Goal: Task Accomplishment & Management: Manage account settings

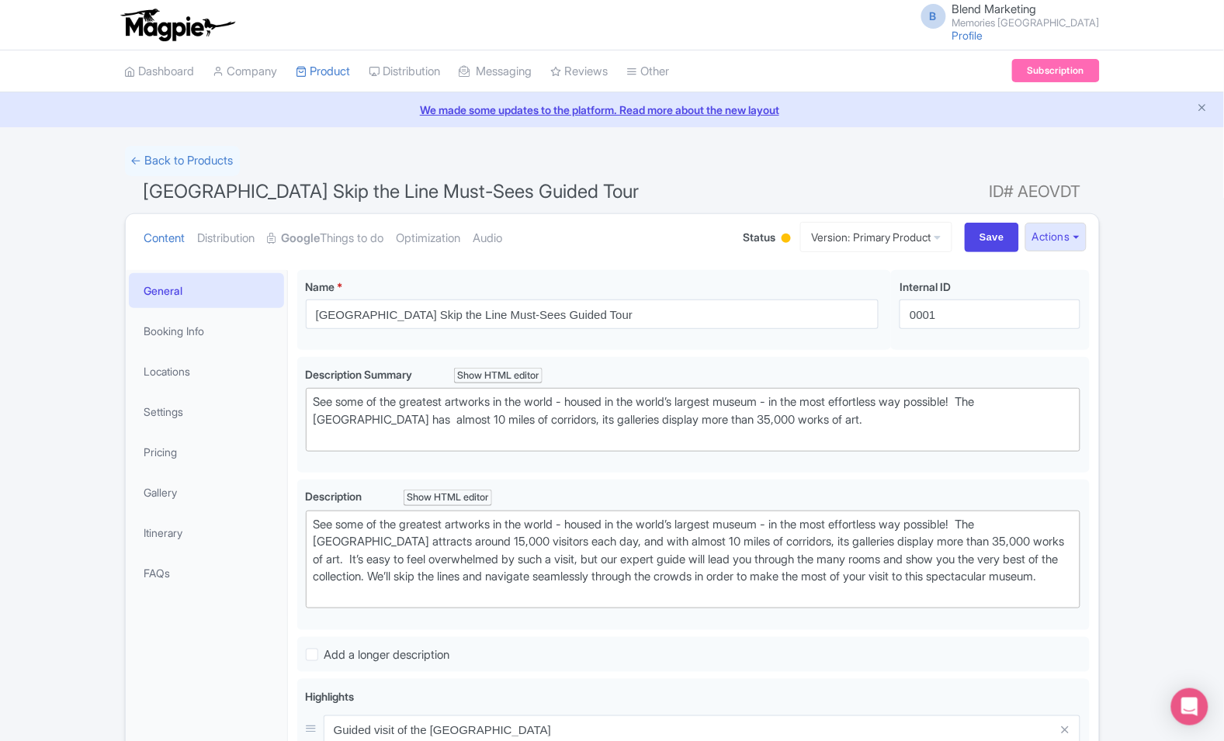
click at [917, 54] on ul "Dashboard Company Product My Products Image Library Rate Sheets Distribution Ma…" at bounding box center [613, 71] width 994 height 42
click at [748, 165] on div "← Back to Products" at bounding box center [612, 161] width 975 height 30
click at [179, 67] on link "Dashboard" at bounding box center [160, 71] width 70 height 43
